Goal: Check status

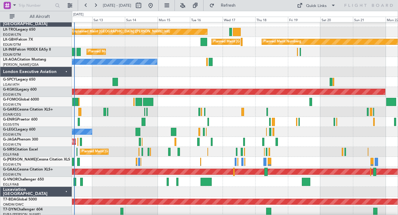
click at [197, 72] on div at bounding box center [235, 72] width 326 height 10
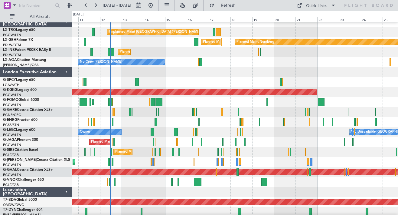
click at [65, 192] on div "Luxaviation [GEOGRAPHIC_DATA]" at bounding box center [36, 192] width 72 height 10
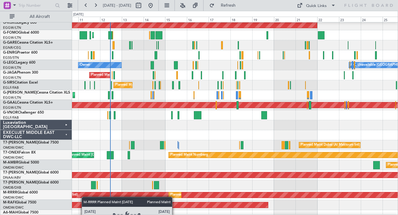
scroll to position [81, 0]
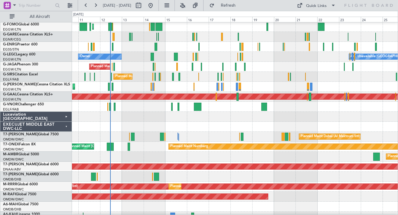
click at [65, 127] on div "EXECUJET MIDDLE EAST DWC-LLC" at bounding box center [36, 127] width 72 height 10
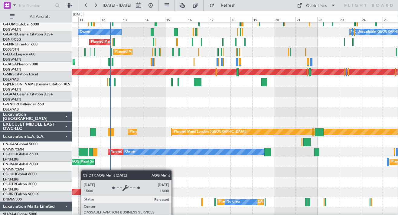
scroll to position [139, 0]
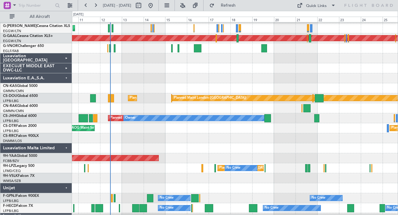
click at [67, 150] on div "Luxaviation Malta Limited" at bounding box center [36, 148] width 72 height 10
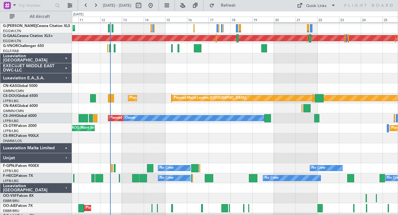
click at [66, 159] on div "Unijet" at bounding box center [36, 158] width 72 height 10
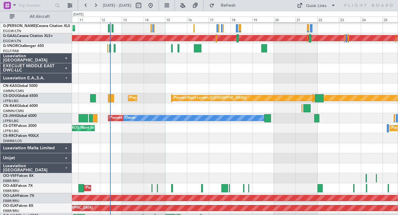
click at [66, 169] on div "Luxaviation [GEOGRAPHIC_DATA]" at bounding box center [36, 168] width 72 height 10
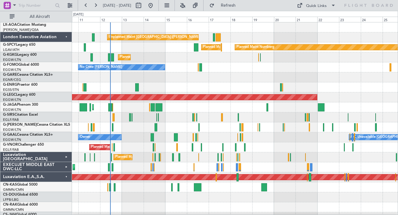
scroll to position [0, 0]
